Goal: Task Accomplishment & Management: Complete application form

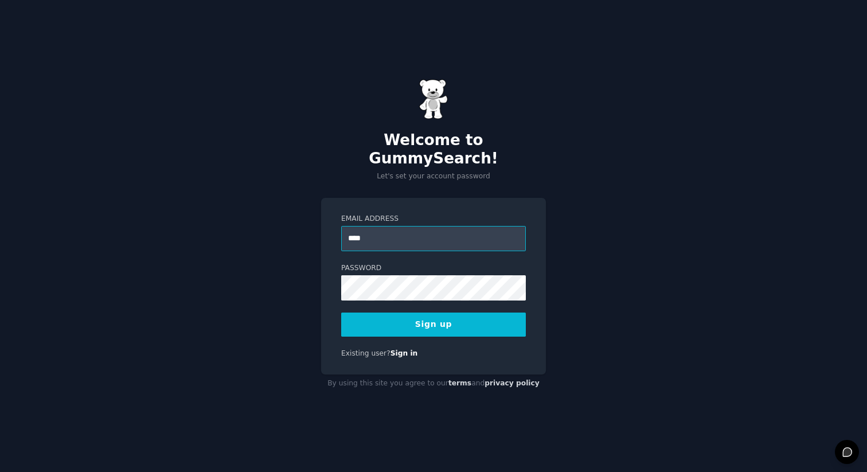
type input "**********"
click at [396, 312] on button "Sign up" at bounding box center [433, 324] width 185 height 24
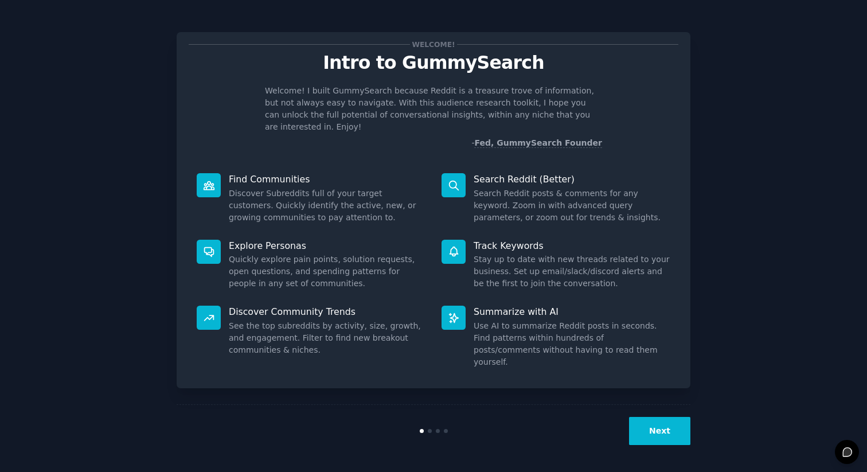
click at [453, 312] on icon at bounding box center [454, 318] width 12 height 12
click at [648, 424] on button "Next" at bounding box center [659, 431] width 61 height 28
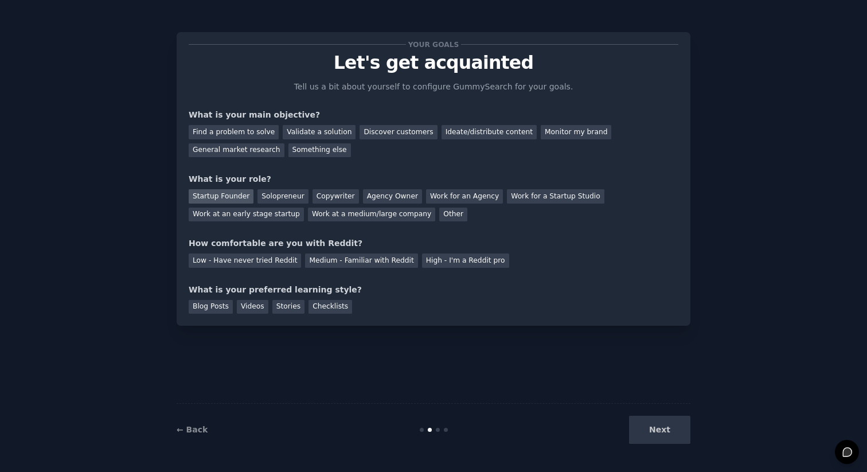
click at [223, 197] on div "Startup Founder" at bounding box center [221, 196] width 65 height 14
click at [253, 134] on div "Find a problem to solve" at bounding box center [234, 132] width 90 height 14
click at [240, 134] on div "Find a problem to solve" at bounding box center [234, 132] width 90 height 14
click at [285, 130] on div "Validate a solution" at bounding box center [319, 132] width 73 height 14
click at [255, 134] on div "Find a problem to solve" at bounding box center [234, 132] width 90 height 14
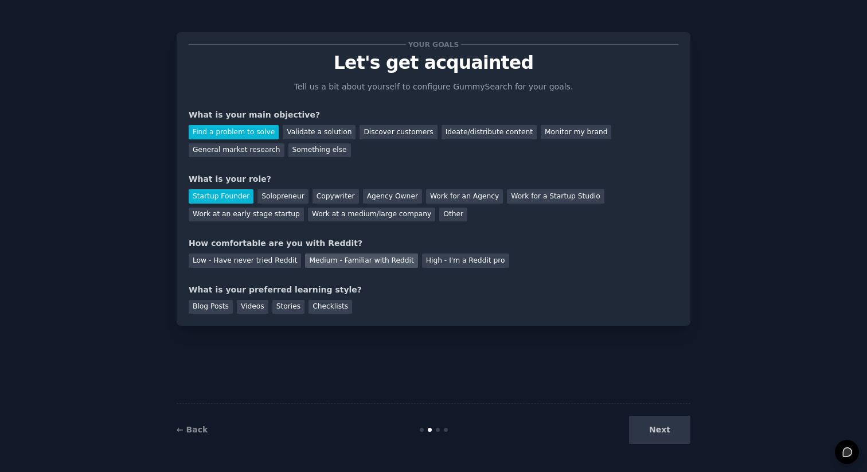
click at [342, 260] on div "Medium - Familiar with Reddit" at bounding box center [361, 260] width 112 height 14
click at [222, 309] on div "Blog Posts" at bounding box center [211, 307] width 44 height 14
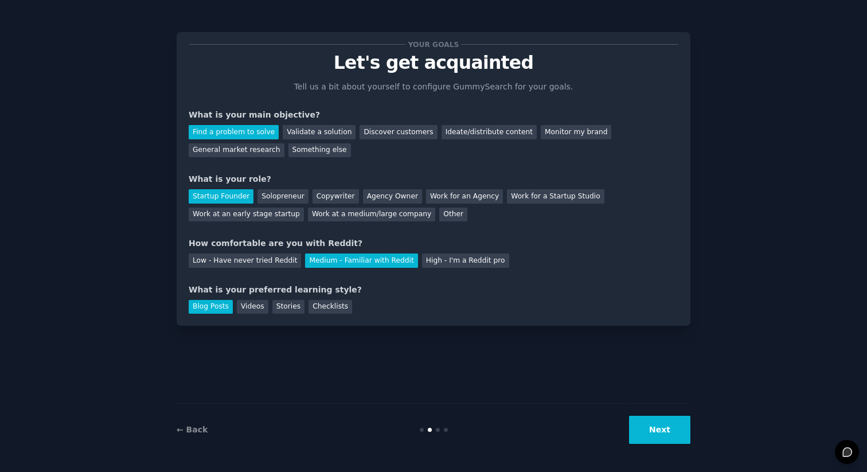
click at [647, 428] on button "Next" at bounding box center [659, 430] width 61 height 28
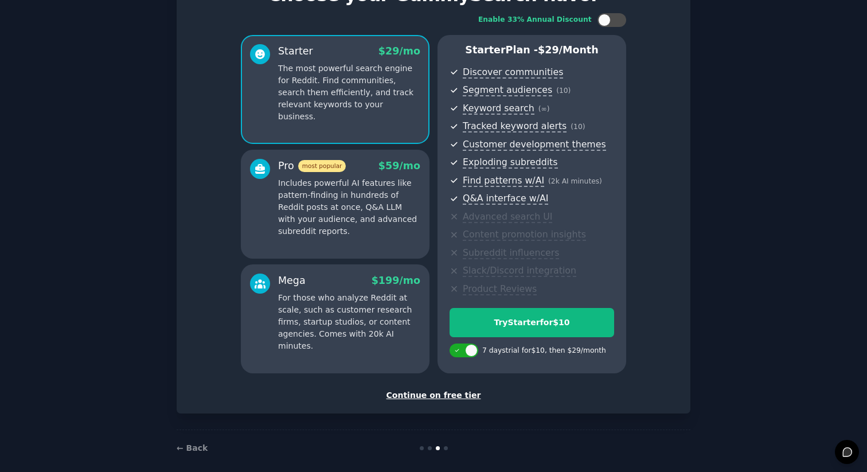
scroll to position [72, 0]
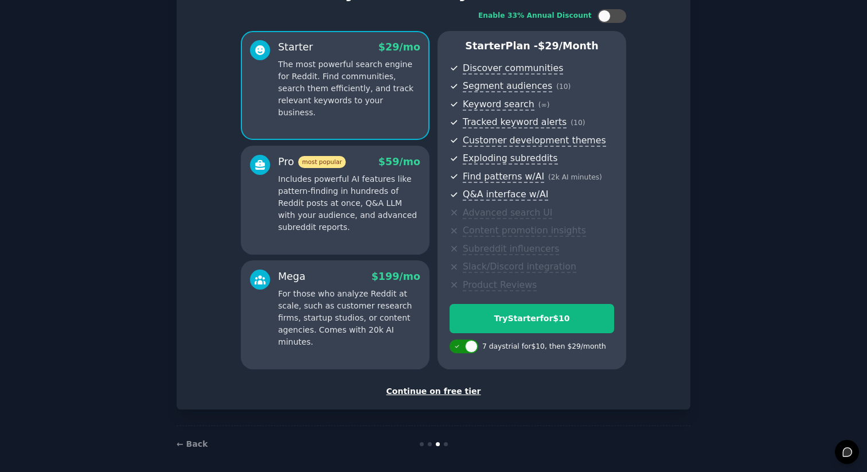
click at [455, 347] on icon at bounding box center [457, 346] width 6 height 6
checkbox input "false"
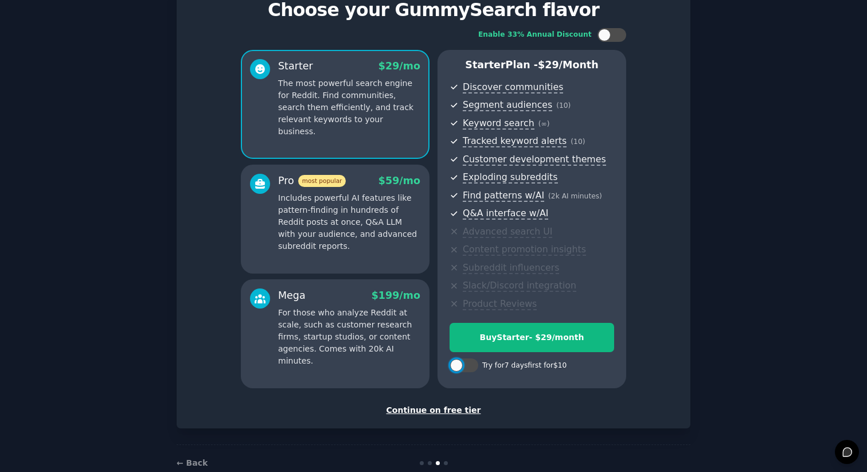
scroll to position [41, 0]
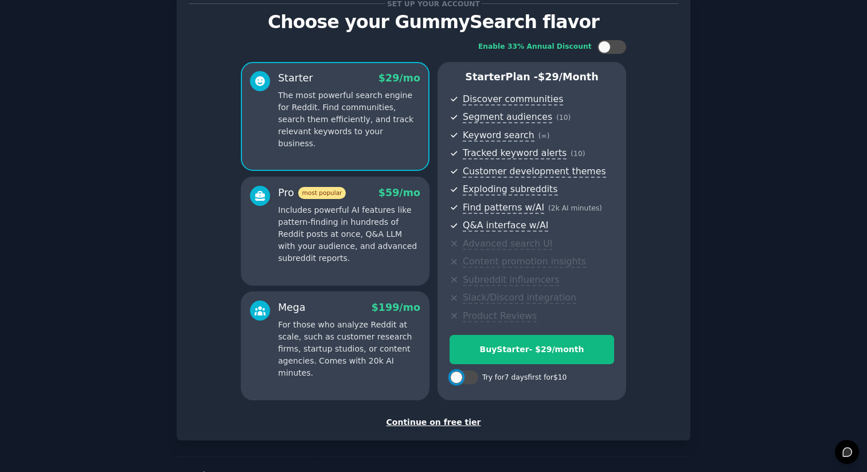
click at [429, 424] on div "Continue on free tier" at bounding box center [434, 422] width 490 height 12
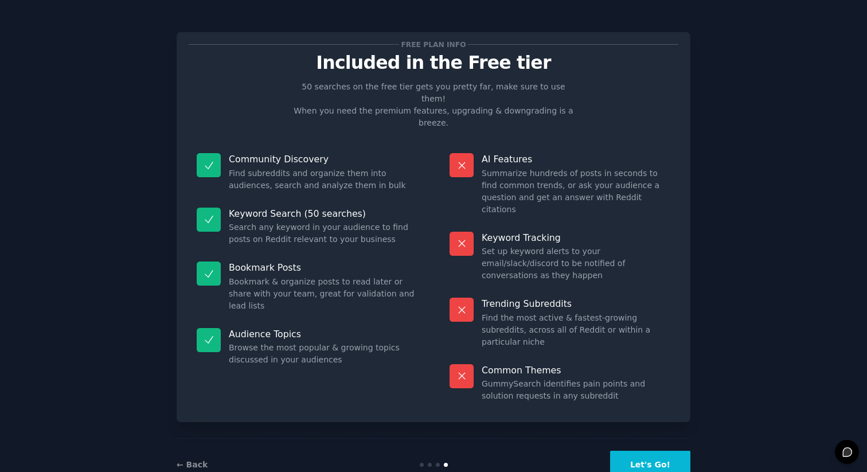
click at [652, 451] on button "Let's Go!" at bounding box center [650, 465] width 80 height 28
